Goal: Task Accomplishment & Management: Complete application form

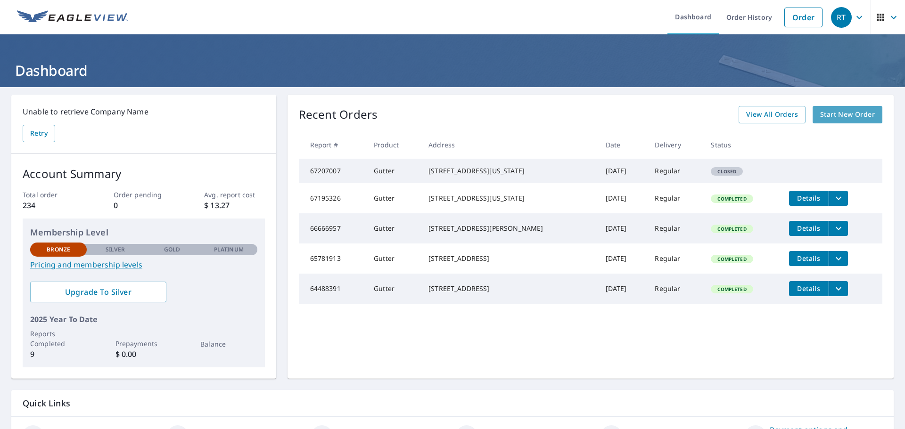
click at [851, 112] on span "Start New Order" at bounding box center [847, 115] width 55 height 12
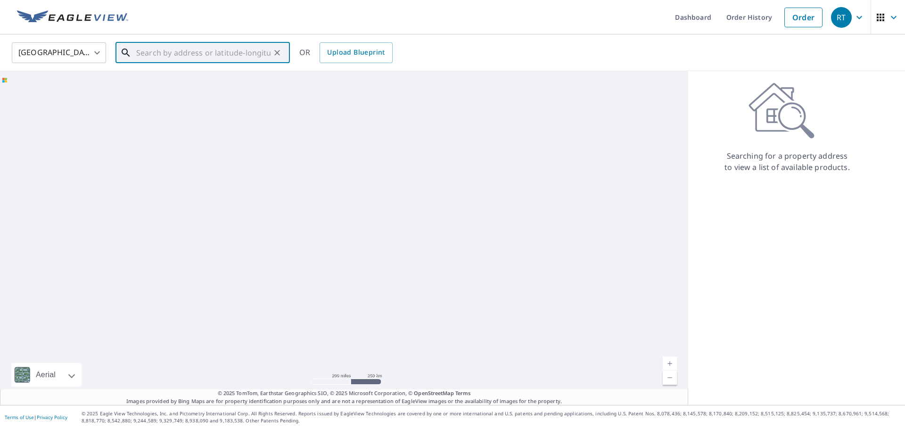
click at [209, 47] on input "text" at bounding box center [203, 53] width 134 height 26
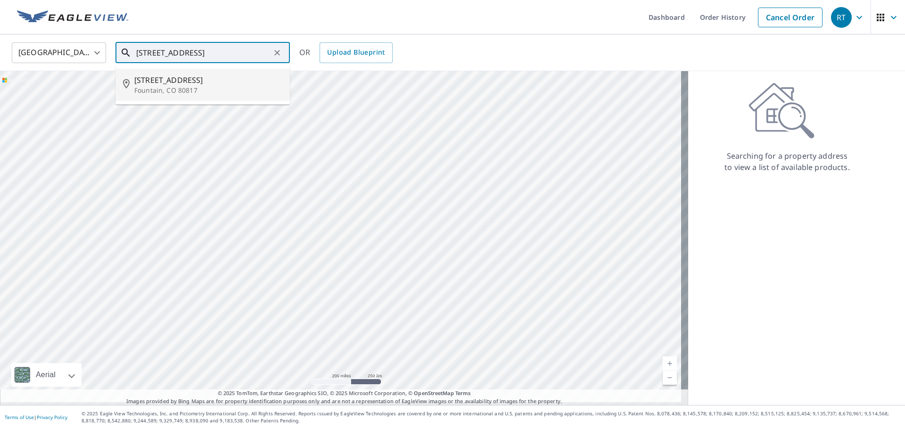
click at [172, 87] on p "Fountain, CO 80817" at bounding box center [208, 90] width 148 height 9
type input "[STREET_ADDRESS][PERSON_NAME]"
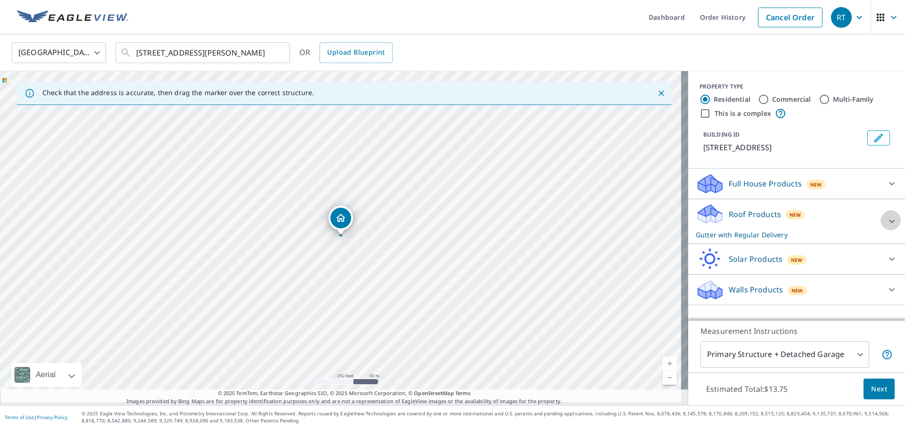
click at [884, 213] on div at bounding box center [892, 221] width 23 height 23
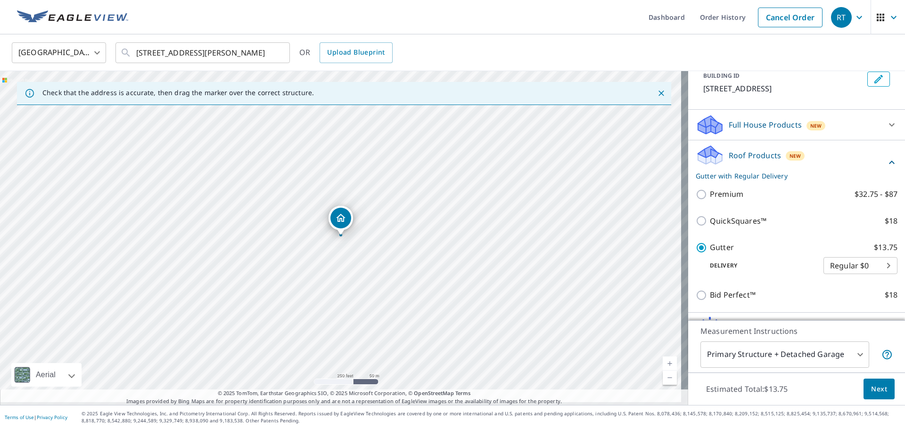
scroll to position [79, 0]
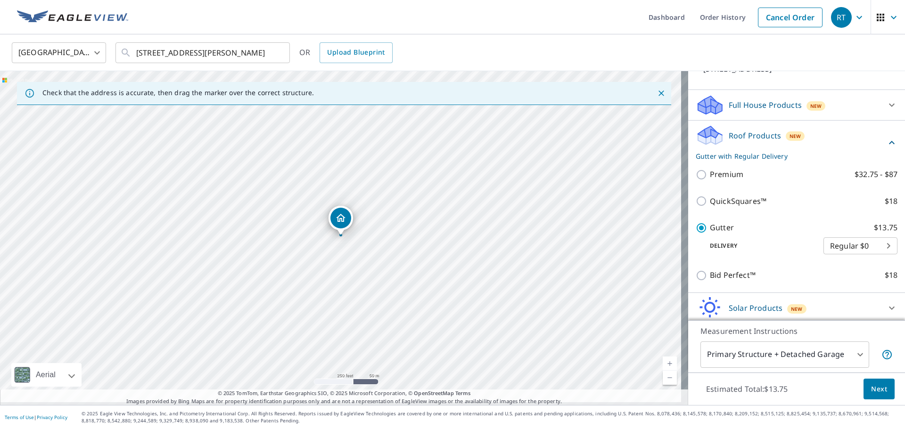
click at [875, 388] on span "Next" at bounding box center [879, 390] width 16 height 12
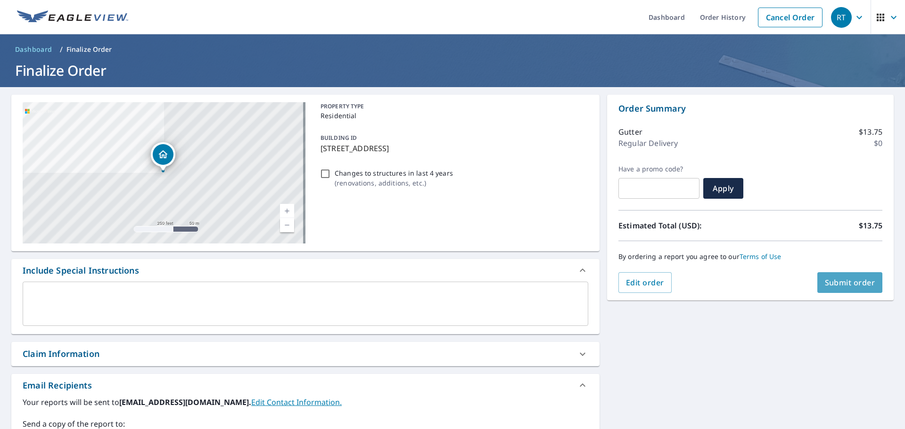
click at [851, 280] on span "Submit order" at bounding box center [850, 283] width 50 height 10
checkbox input "true"
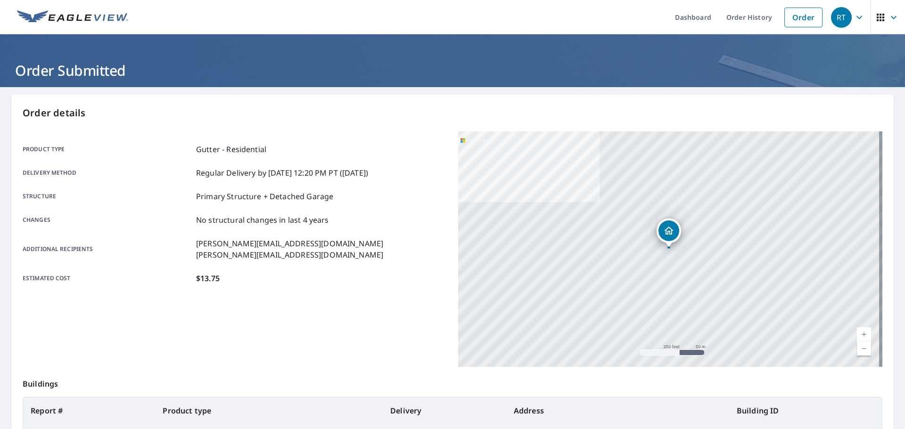
click at [858, 23] on span "RT" at bounding box center [849, 17] width 36 height 23
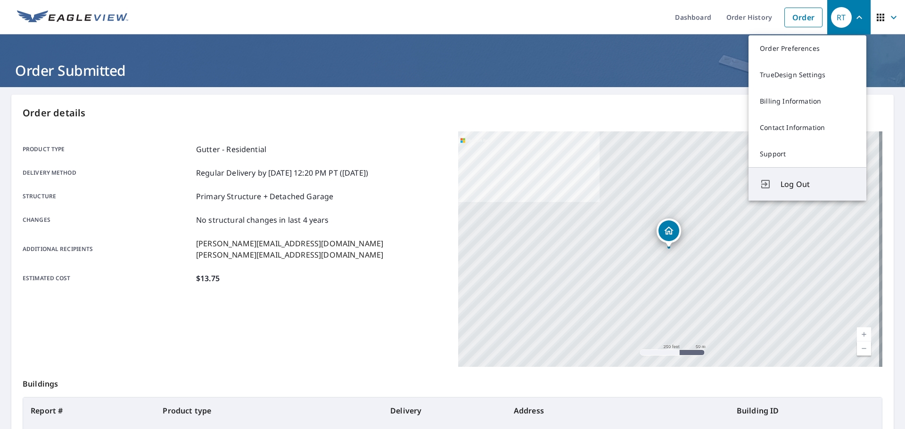
click at [801, 179] on span "Log Out" at bounding box center [818, 184] width 74 height 11
